Goal: Transaction & Acquisition: Purchase product/service

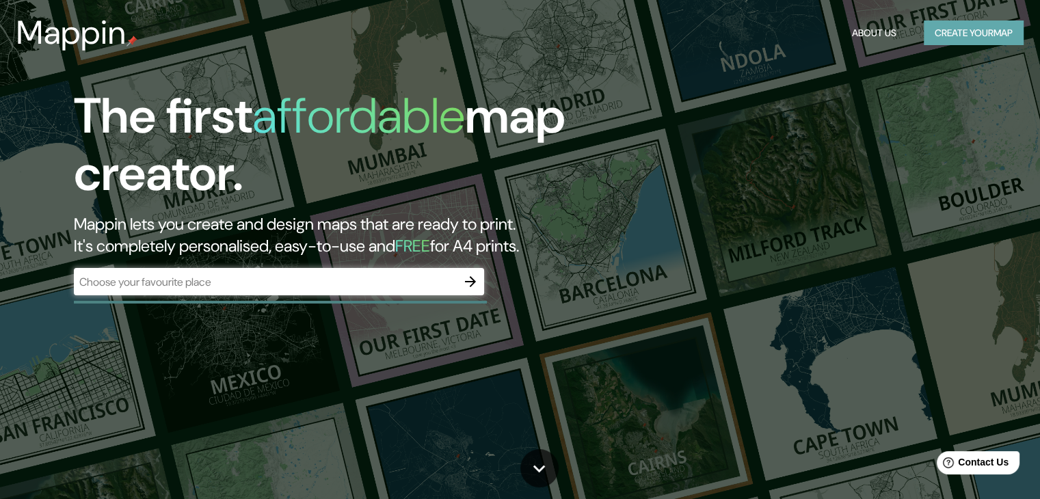
click at [961, 26] on button "Create your map" at bounding box center [973, 33] width 100 height 25
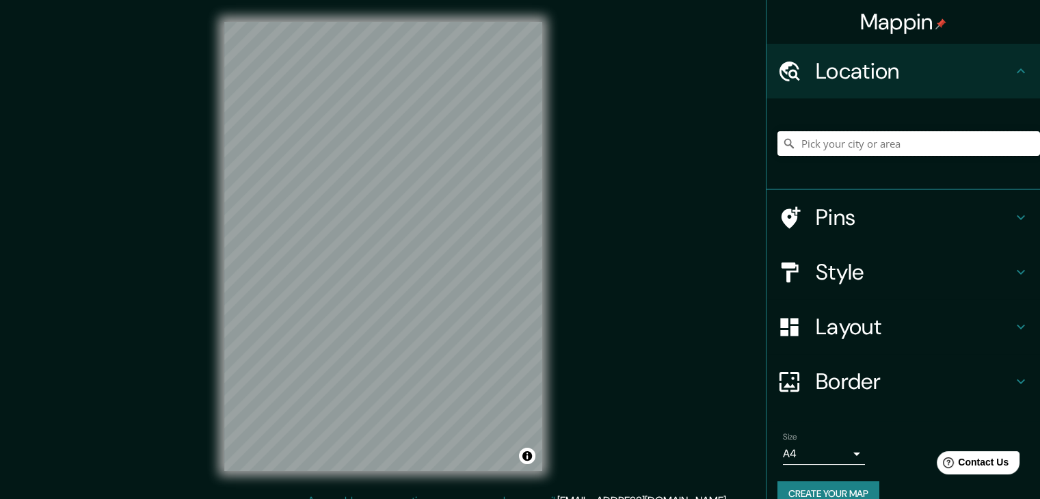
click at [842, 153] on input "Pick your city or area" at bounding box center [908, 143] width 262 height 25
click at [976, 143] on input "[GEOGRAPHIC_DATA], 30225 Presidente [PERSON_NAME], [GEOGRAPHIC_DATA], [GEOGRAPH…" at bounding box center [908, 143] width 262 height 25
drag, startPoint x: 871, startPoint y: 146, endPoint x: 1049, endPoint y: 144, distance: 178.4
click at [1039, 144] on html "Mappin Location [GEOGRAPHIC_DATA], 30225 Presidente [PERSON_NAME], [GEOGRAPHIC_…" at bounding box center [520, 249] width 1040 height 499
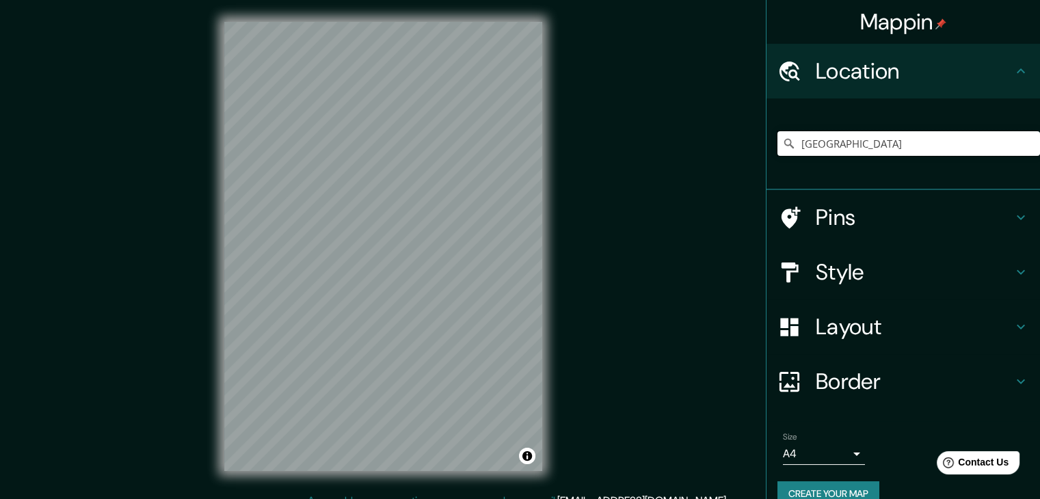
scroll to position [0, 0]
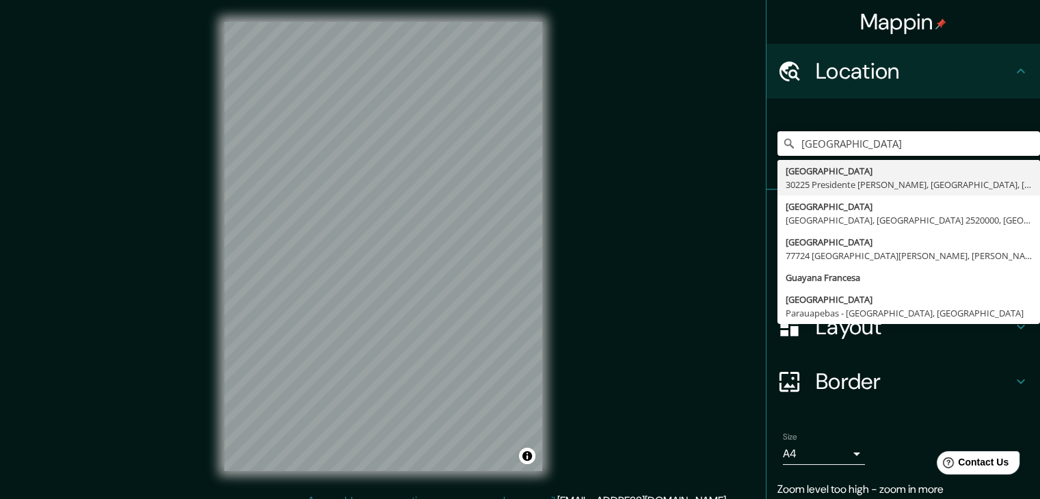
type input "[GEOGRAPHIC_DATA]"
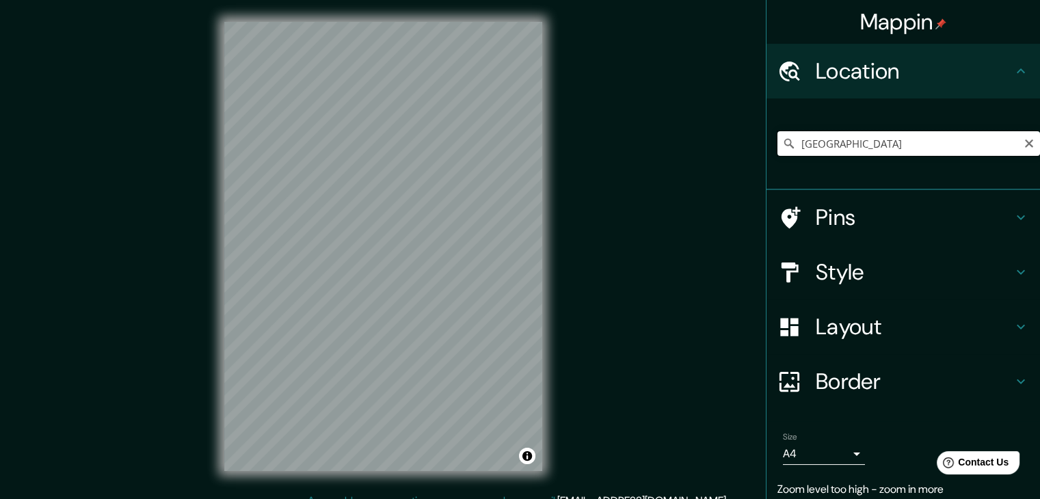
click at [851, 143] on input "[GEOGRAPHIC_DATA]" at bounding box center [908, 143] width 262 height 25
click at [653, 307] on div "Mappin Location [GEOGRAPHIC_DATA] [GEOGRAPHIC_DATA] [GEOGRAPHIC_DATA][PERSON_NA…" at bounding box center [520, 257] width 1040 height 515
click at [565, 241] on div "Mappin Location [GEOGRAPHIC_DATA] [GEOGRAPHIC_DATA] [GEOGRAPHIC_DATA][PERSON_NA…" at bounding box center [520, 257] width 1040 height 515
